Goal: Transaction & Acquisition: Book appointment/travel/reservation

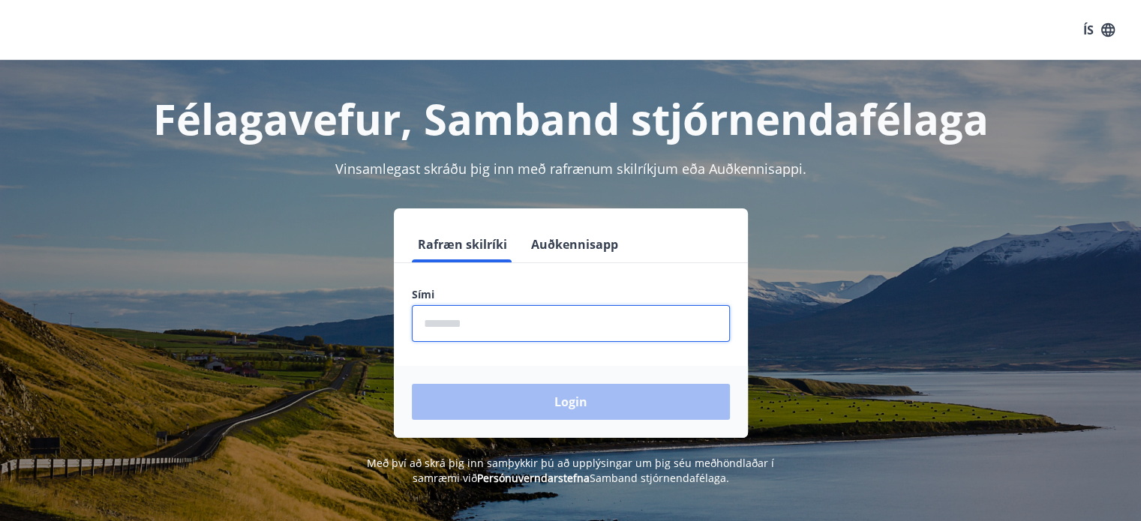
click at [532, 327] on input "phone" at bounding box center [571, 323] width 318 height 37
type input "********"
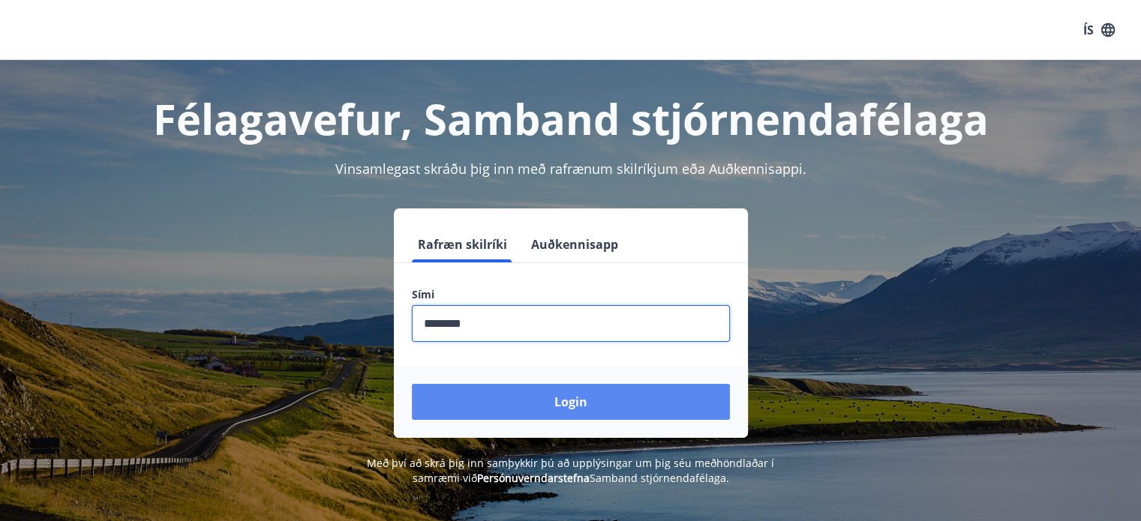
click at [565, 405] on button "Login" at bounding box center [571, 402] width 318 height 36
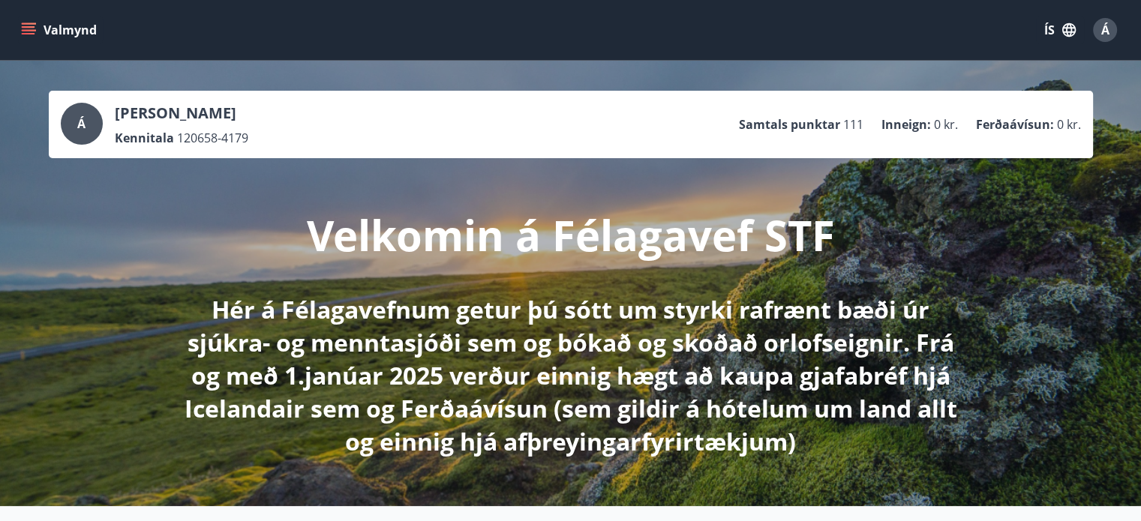
click at [34, 27] on icon "menu" at bounding box center [29, 27] width 14 height 2
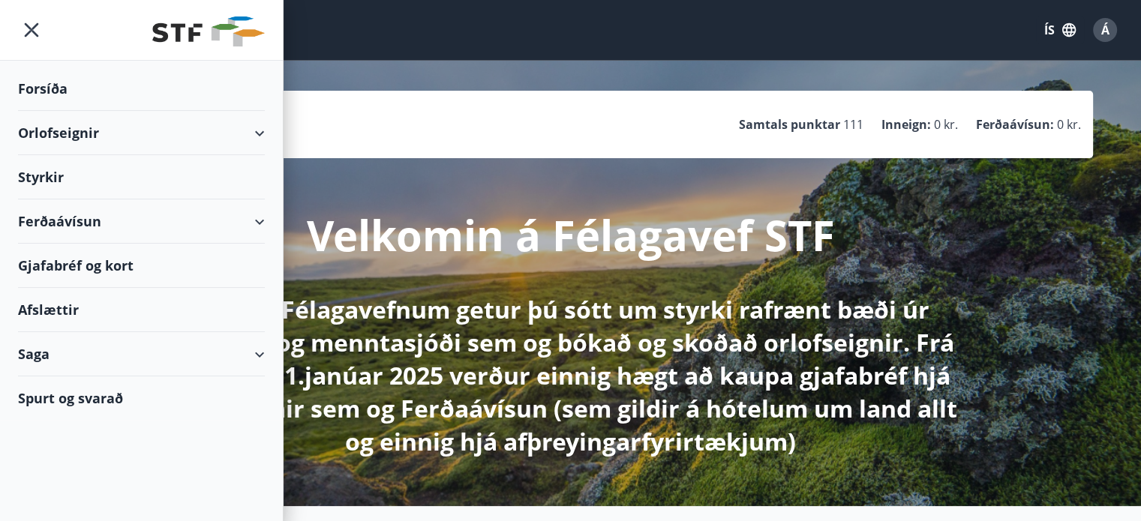
click at [252, 132] on div "Orlofseignir" at bounding box center [141, 133] width 247 height 44
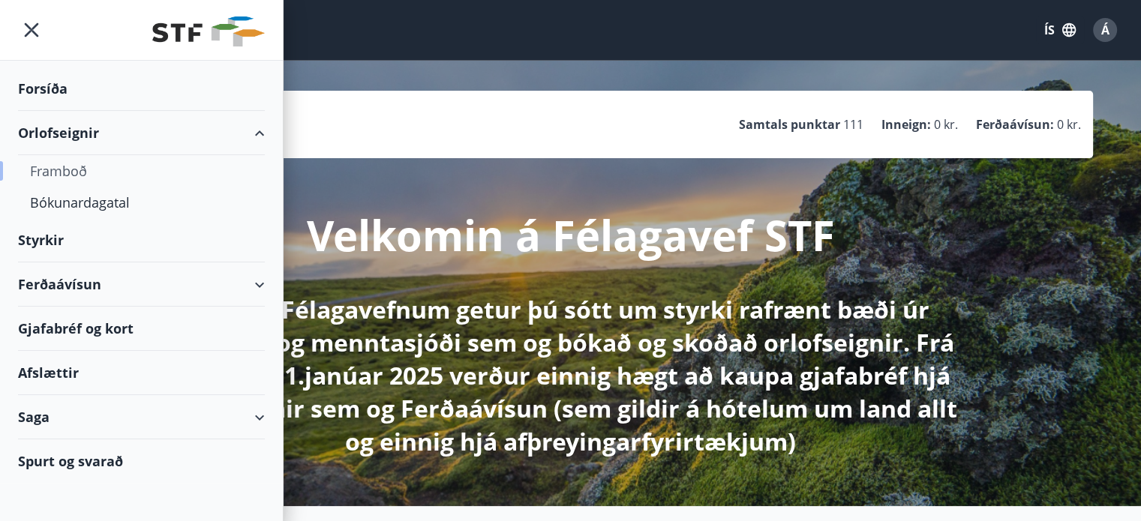
click at [80, 167] on div "Framboð" at bounding box center [141, 171] width 223 height 32
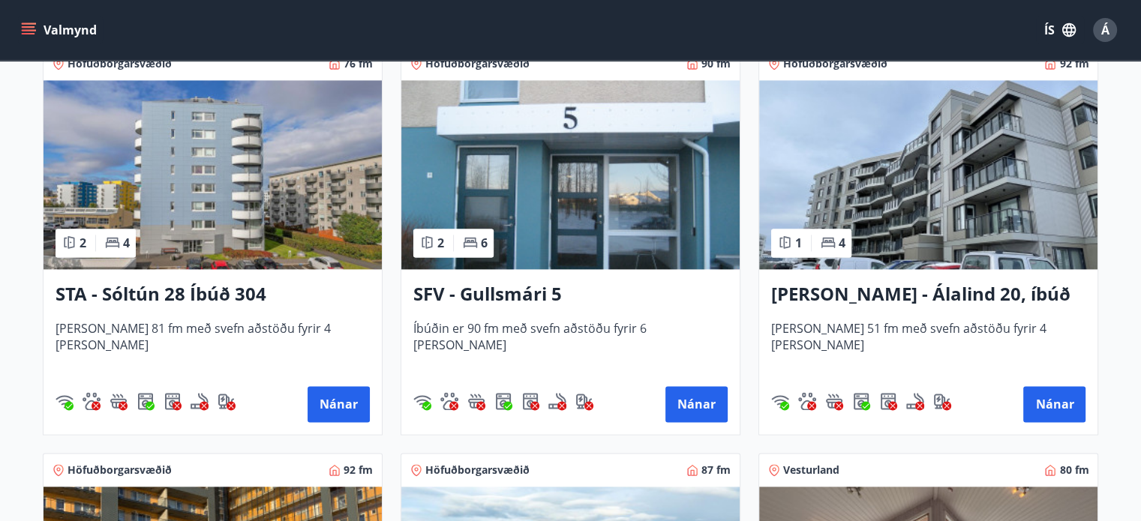
scroll to position [1950, 0]
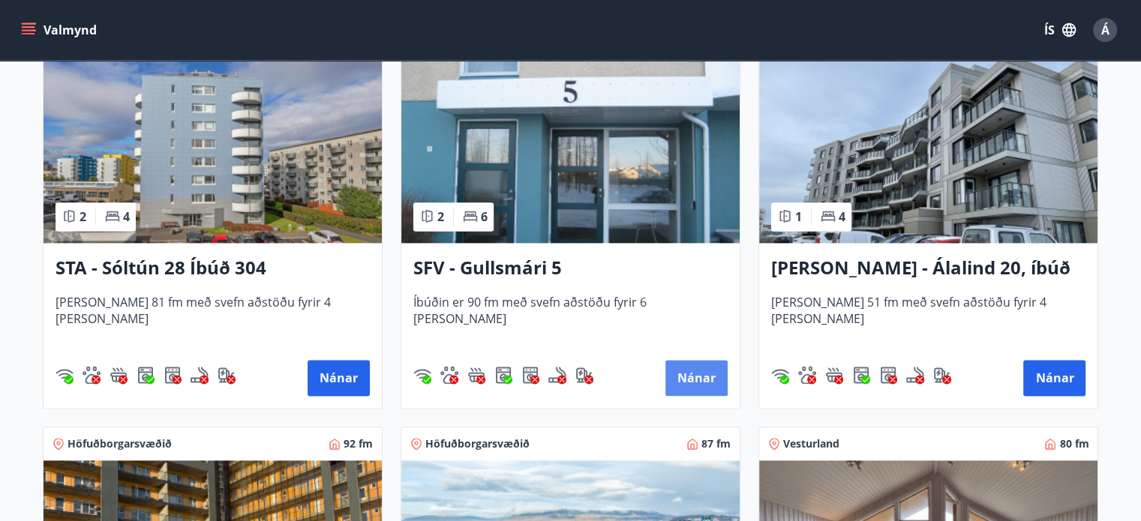
click at [700, 379] on button "Nánar" at bounding box center [696, 378] width 62 height 36
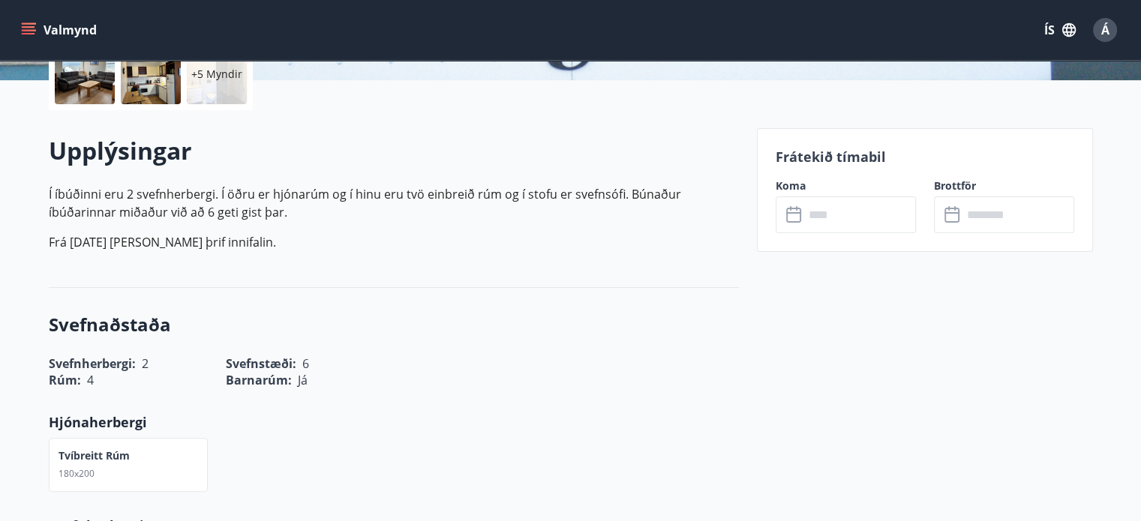
scroll to position [375, 0]
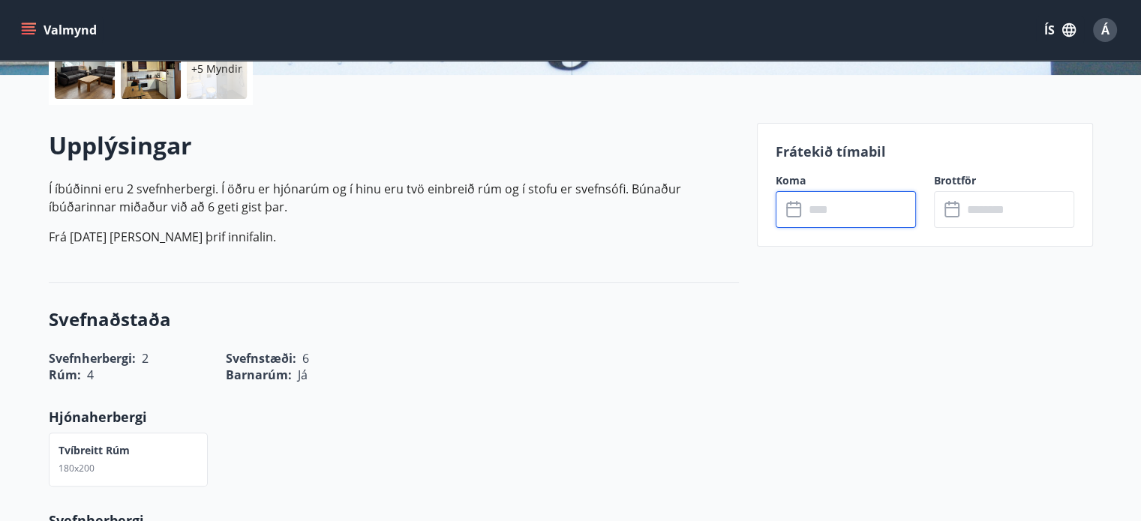
click at [814, 209] on input "text" at bounding box center [860, 209] width 112 height 37
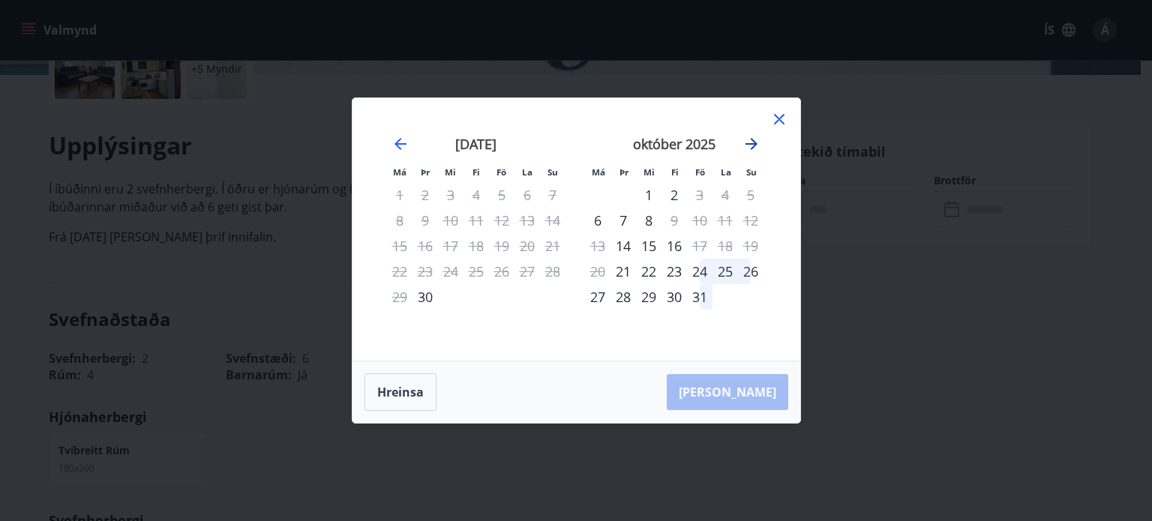
click at [753, 143] on icon "Move forward to switch to the next month." at bounding box center [752, 144] width 12 height 12
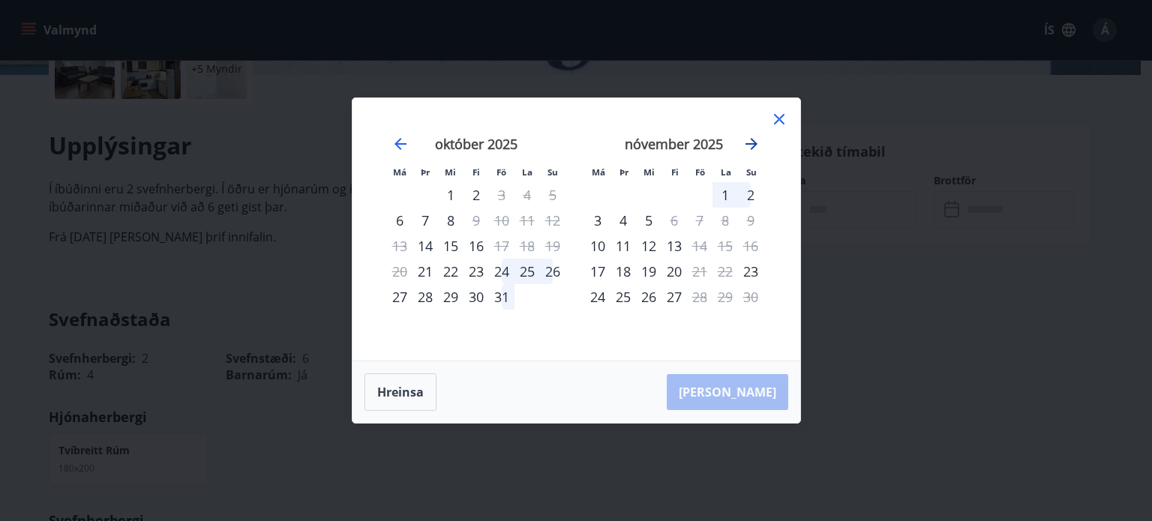
click at [753, 143] on icon "Move forward to switch to the next month." at bounding box center [752, 144] width 12 height 12
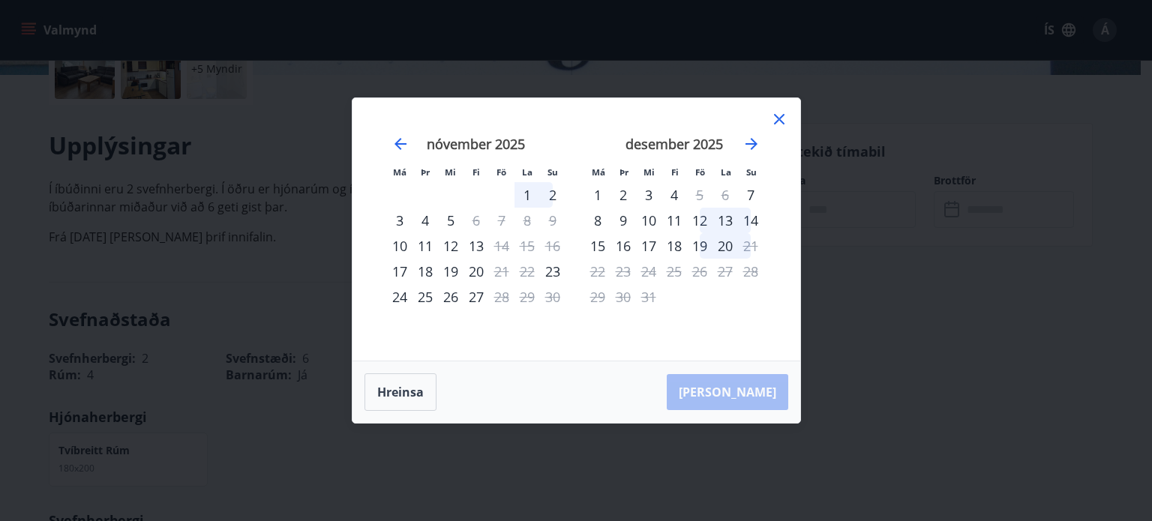
click at [701, 221] on div "12" at bounding box center [700, 221] width 26 height 26
click at [601, 245] on div "15" at bounding box center [598, 246] width 26 height 26
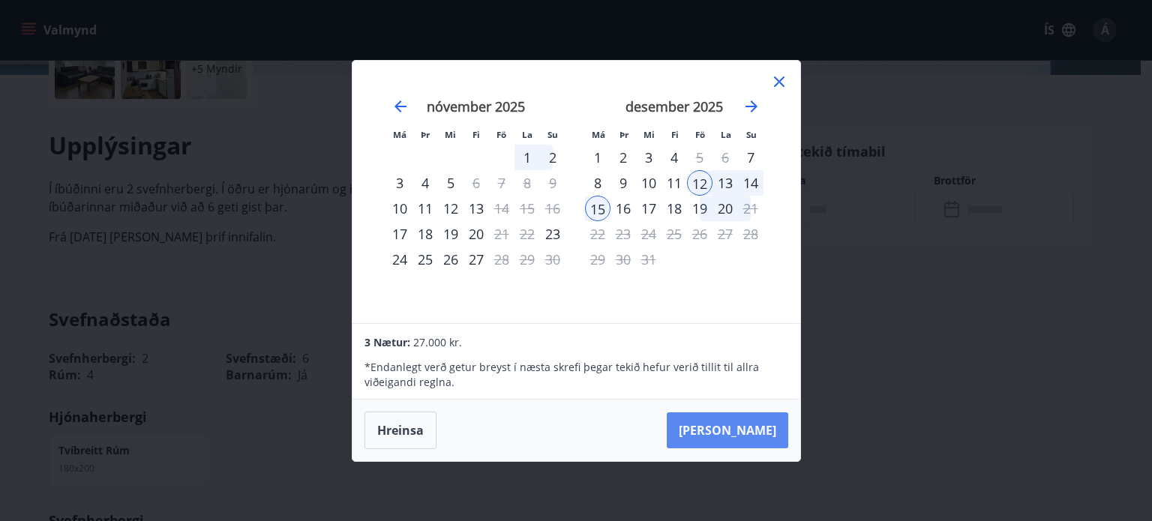
click at [756, 428] on button "Taka Frá" at bounding box center [728, 431] width 122 height 36
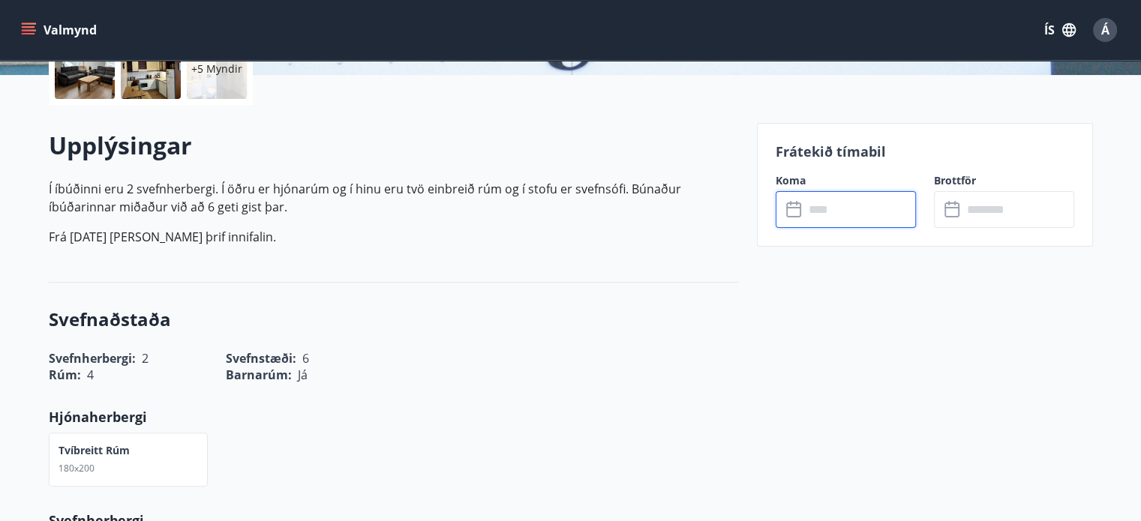
type input "******"
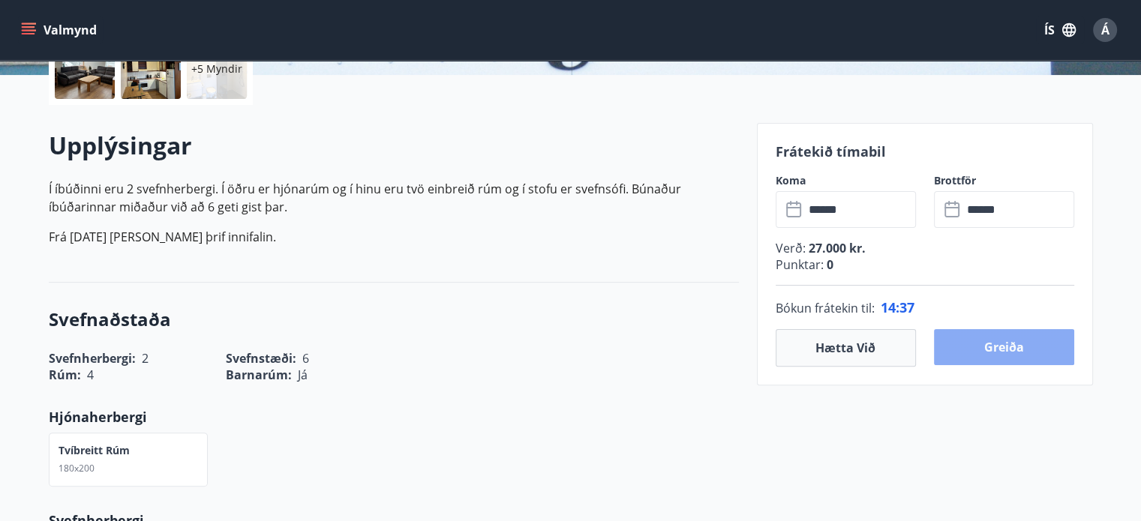
click at [989, 340] on button "Greiða" at bounding box center [1004, 347] width 140 height 36
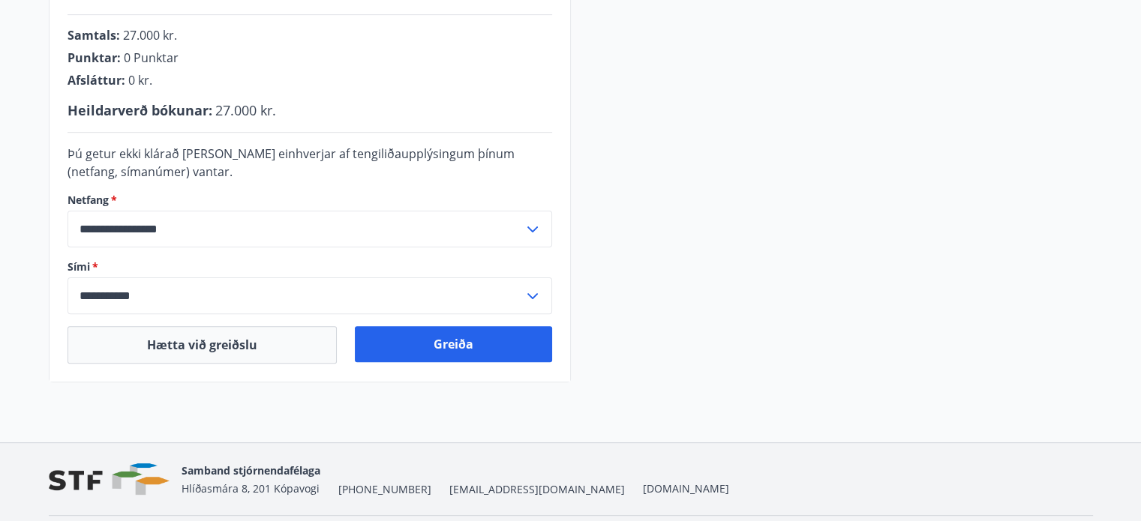
scroll to position [450, 0]
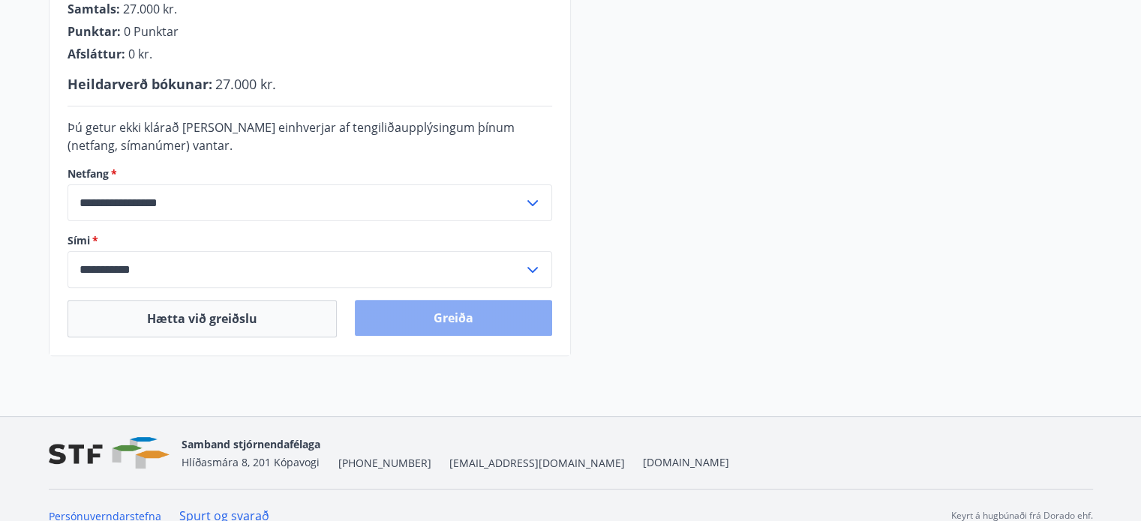
click at [452, 317] on button "Greiða" at bounding box center [453, 318] width 197 height 36
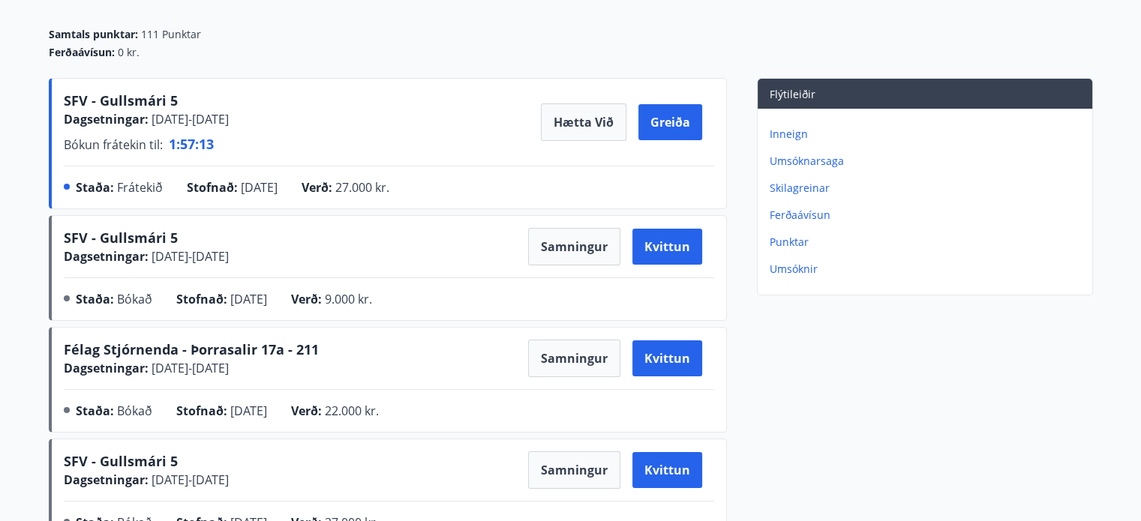
scroll to position [150, 0]
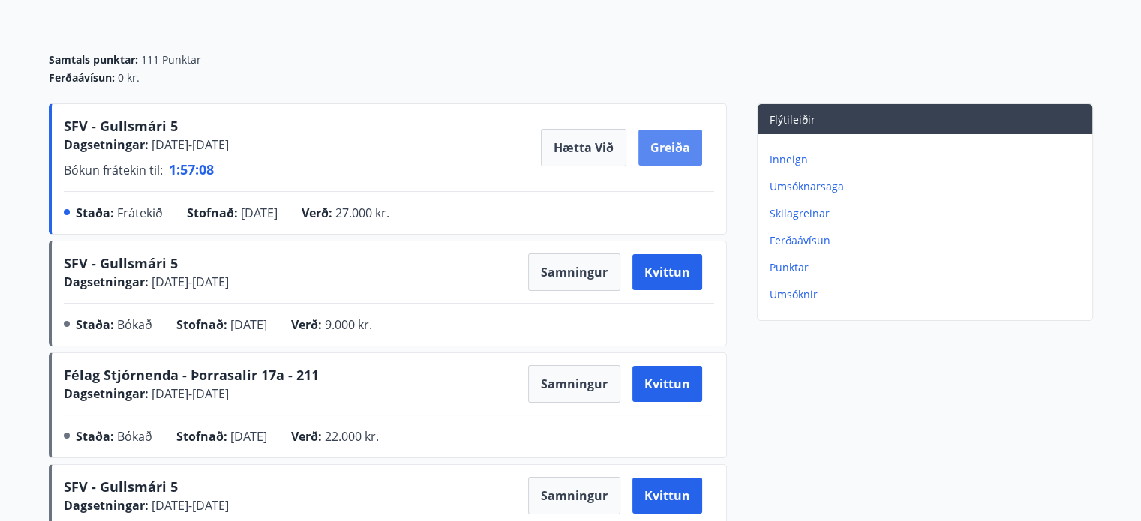
click at [678, 137] on button "Greiða" at bounding box center [670, 148] width 64 height 36
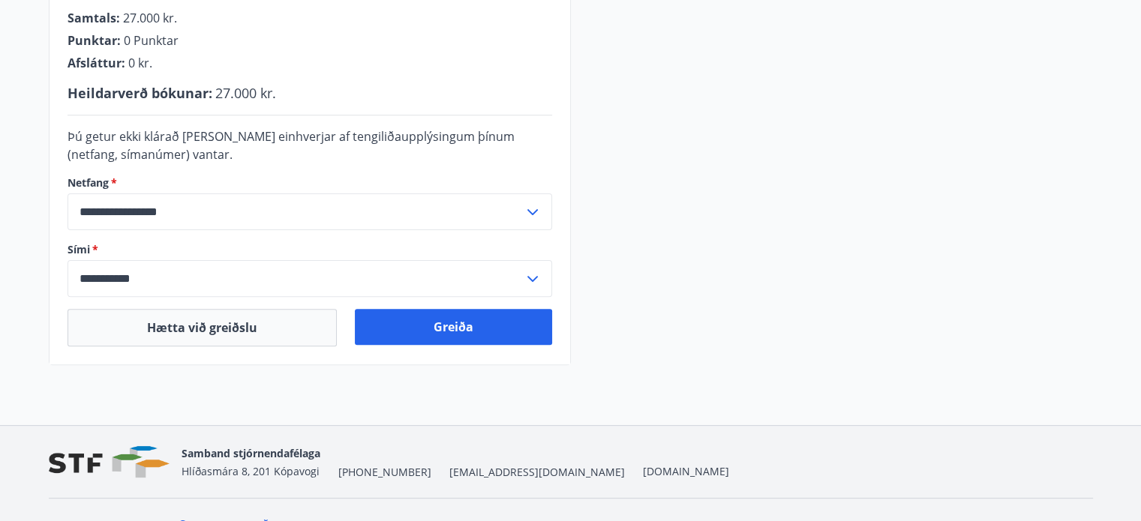
scroll to position [450, 0]
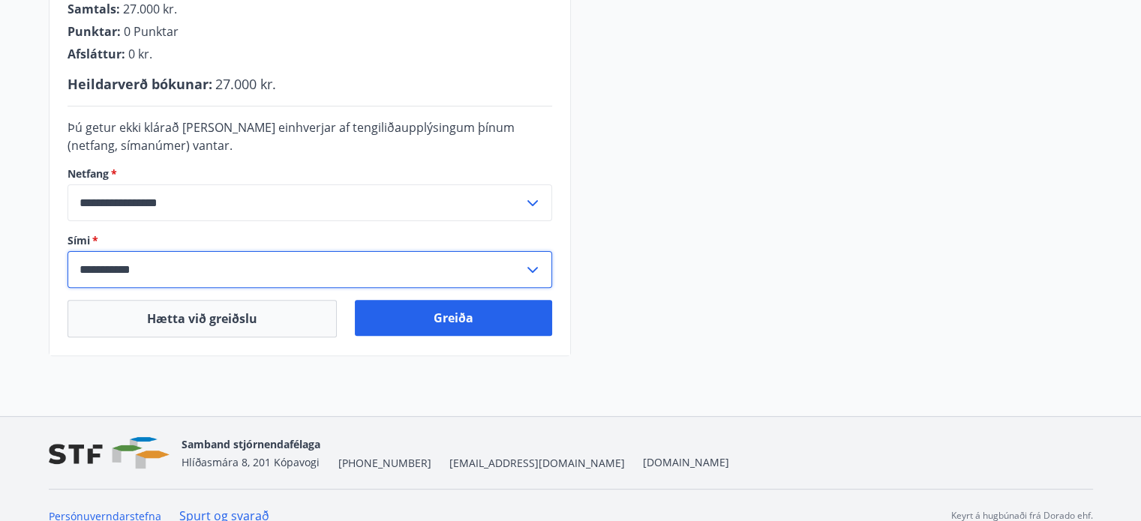
drag, startPoint x: 173, startPoint y: 272, endPoint x: 53, endPoint y: 275, distance: 120.0
click at [53, 275] on div "**********" at bounding box center [310, 105] width 521 height 500
click at [533, 272] on icon at bounding box center [533, 270] width 18 height 18
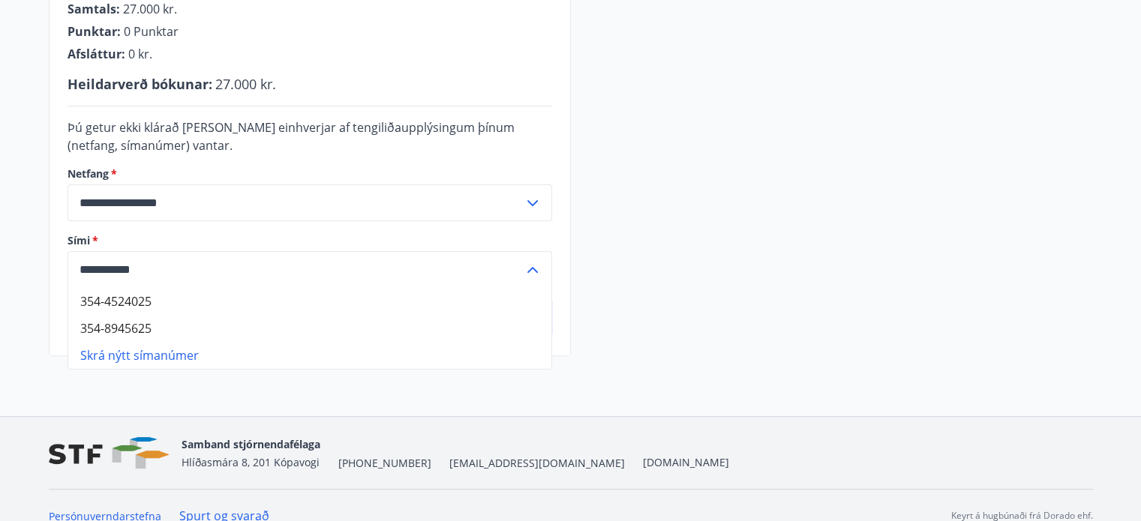
click at [134, 329] on li "354-8945625" at bounding box center [309, 328] width 483 height 27
type input "**********"
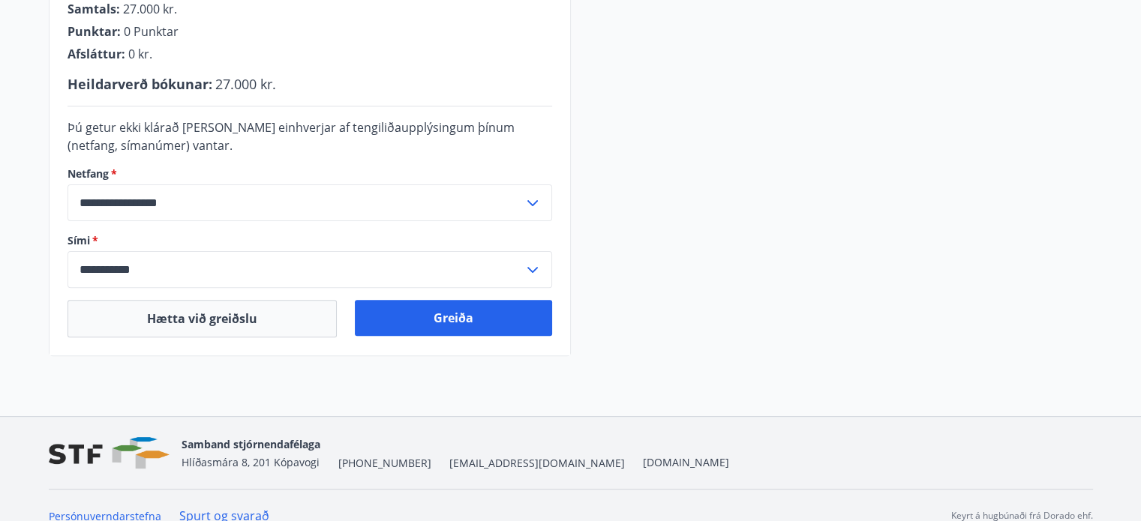
click at [125, 239] on label "Sími   *" at bounding box center [310, 240] width 485 height 15
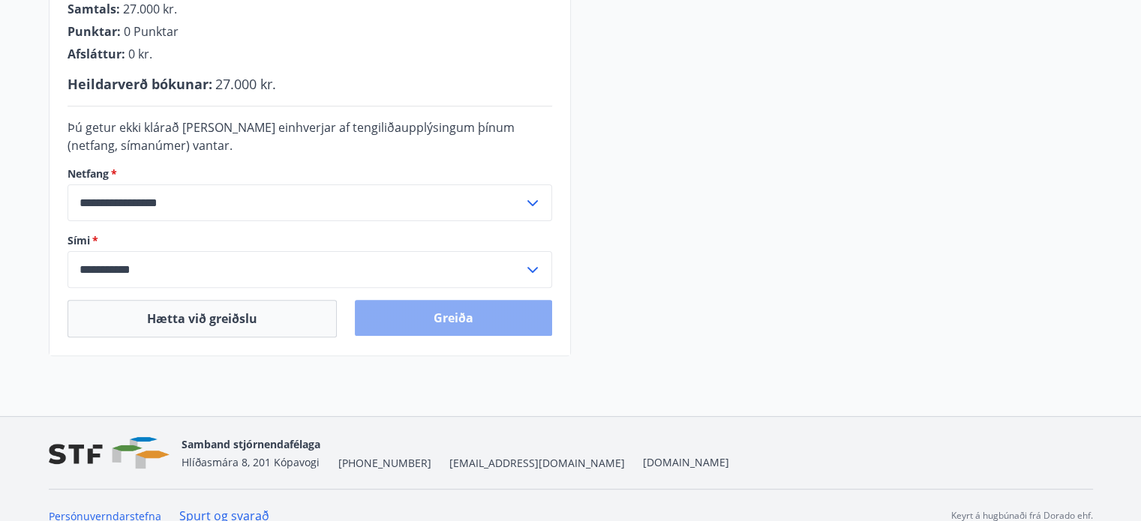
click at [456, 317] on button "Greiða" at bounding box center [453, 318] width 197 height 36
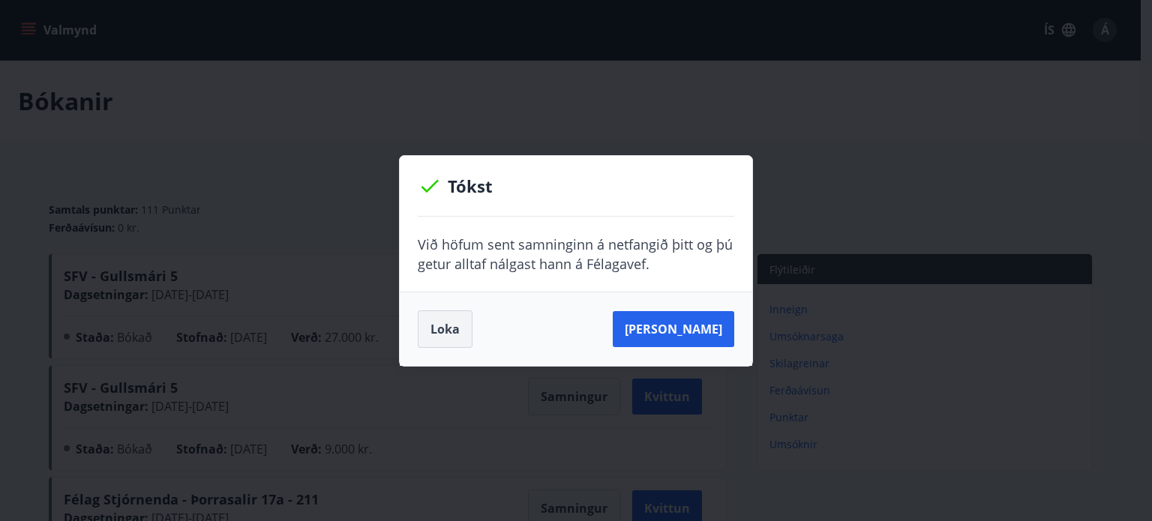
click at [421, 326] on button "Loka" at bounding box center [445, 330] width 55 height 38
